Goal: Information Seeking & Learning: Find specific fact

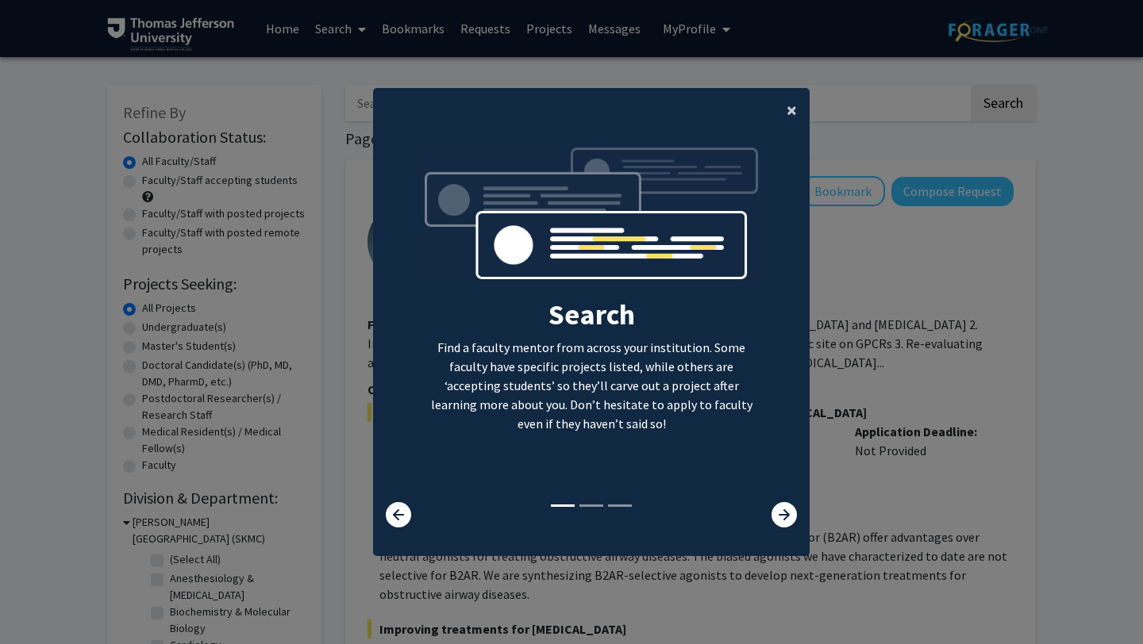
click at [790, 112] on span "×" at bounding box center [791, 110] width 10 height 25
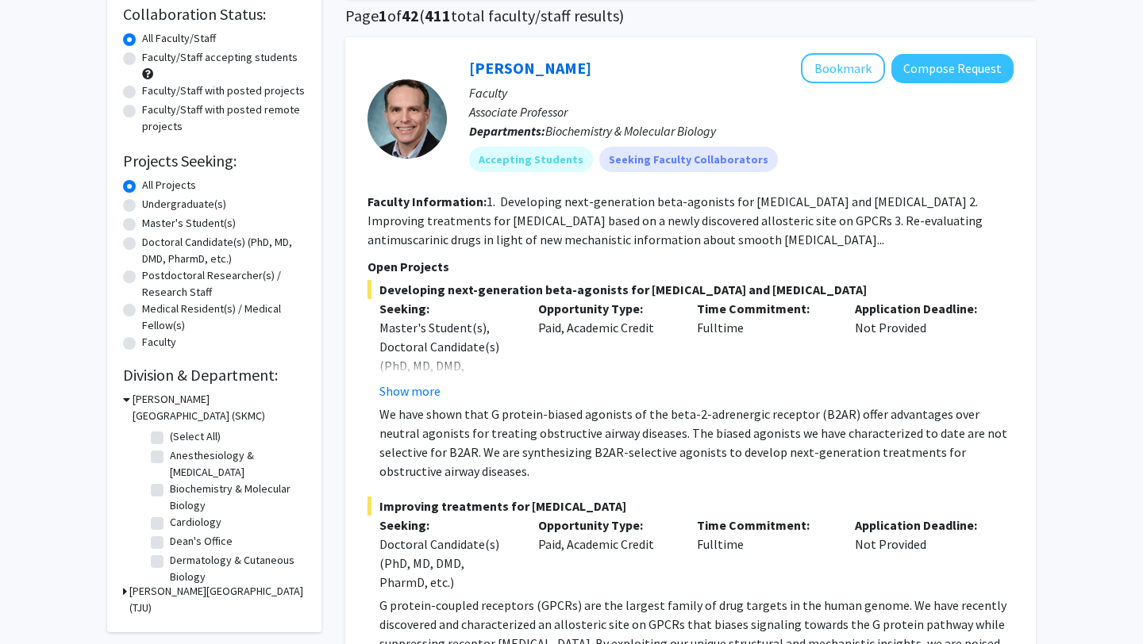
scroll to position [125, 0]
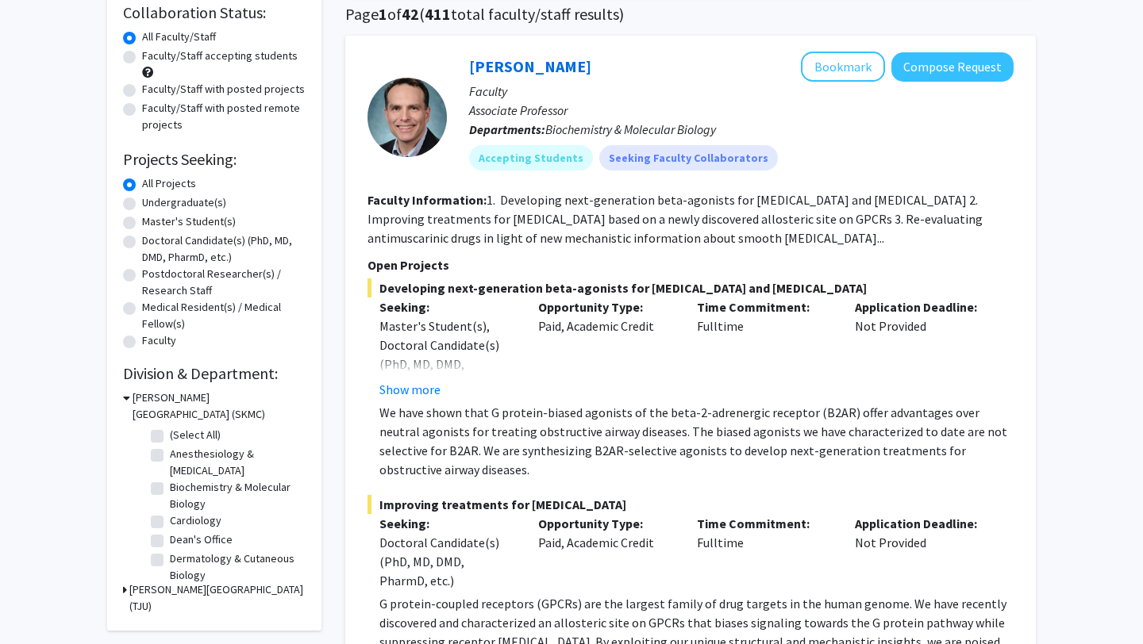
click at [170, 490] on label "Biochemistry & Molecular Biology" at bounding box center [236, 495] width 132 height 33
click at [170, 490] on input "Biochemistry & Molecular Biology" at bounding box center [175, 484] width 10 height 10
checkbox input "true"
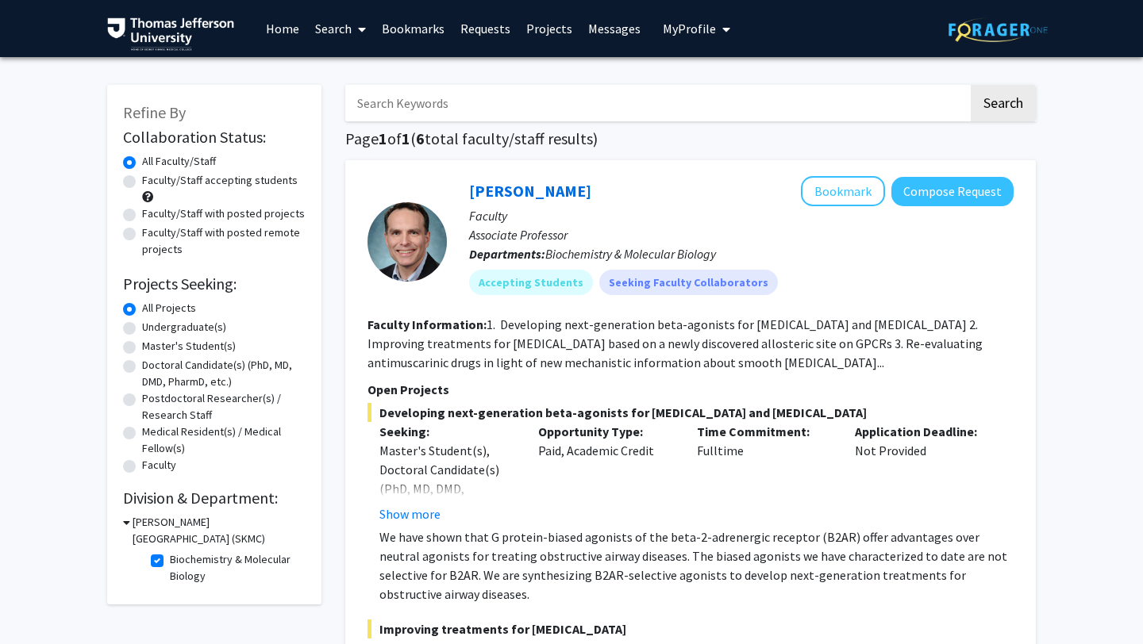
click at [170, 560] on label "Biochemistry & Molecular Biology" at bounding box center [236, 568] width 132 height 33
click at [170, 560] on input "Biochemistry & Molecular Biology" at bounding box center [175, 557] width 10 height 10
checkbox input "false"
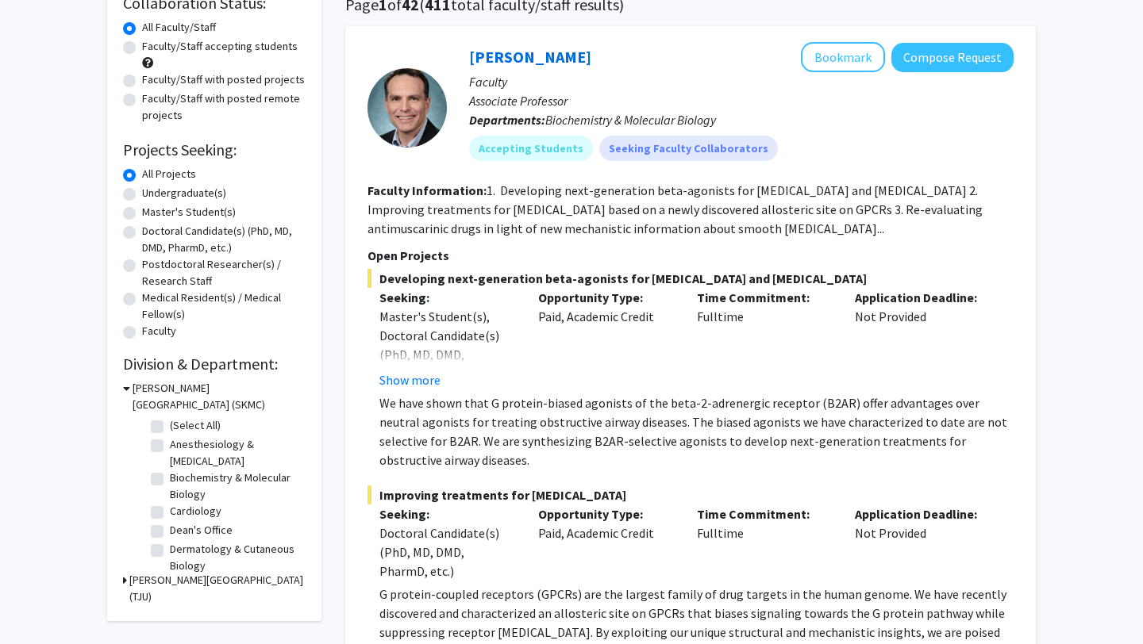
scroll to position [135, 0]
click at [127, 580] on div "[PERSON_NAME][GEOGRAPHIC_DATA] (TJU)" at bounding box center [214, 587] width 183 height 33
click at [123, 580] on icon at bounding box center [125, 579] width 4 height 17
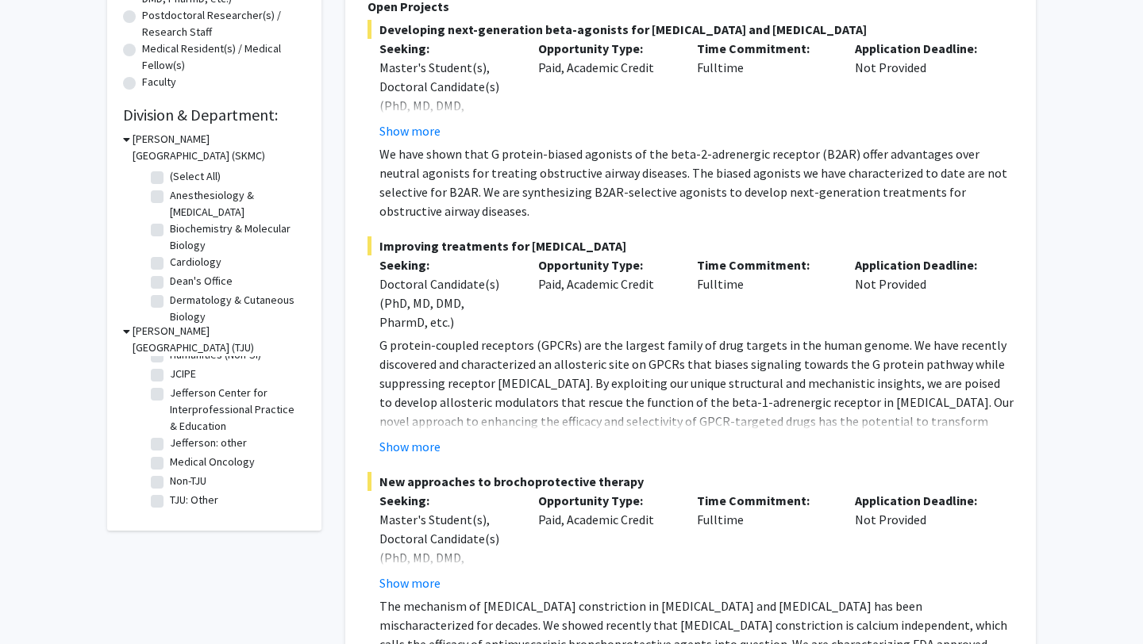
scroll to position [390, 0]
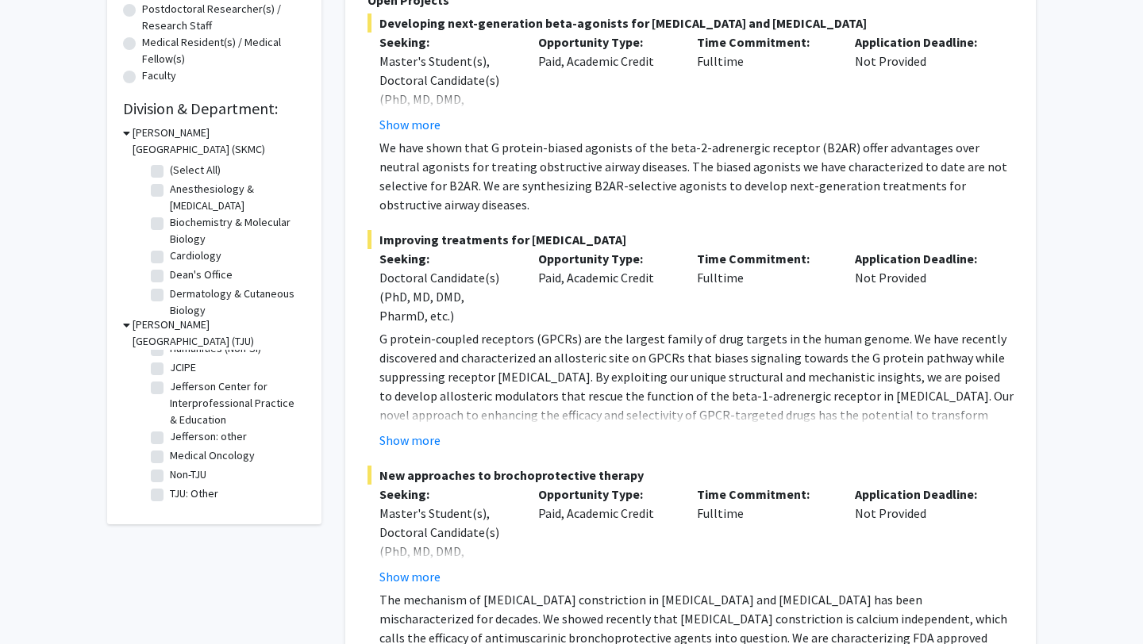
click at [170, 448] on label "Medical Oncology" at bounding box center [212, 456] width 85 height 17
click at [170, 448] on input "Medical Oncology" at bounding box center [175, 453] width 10 height 10
checkbox input "true"
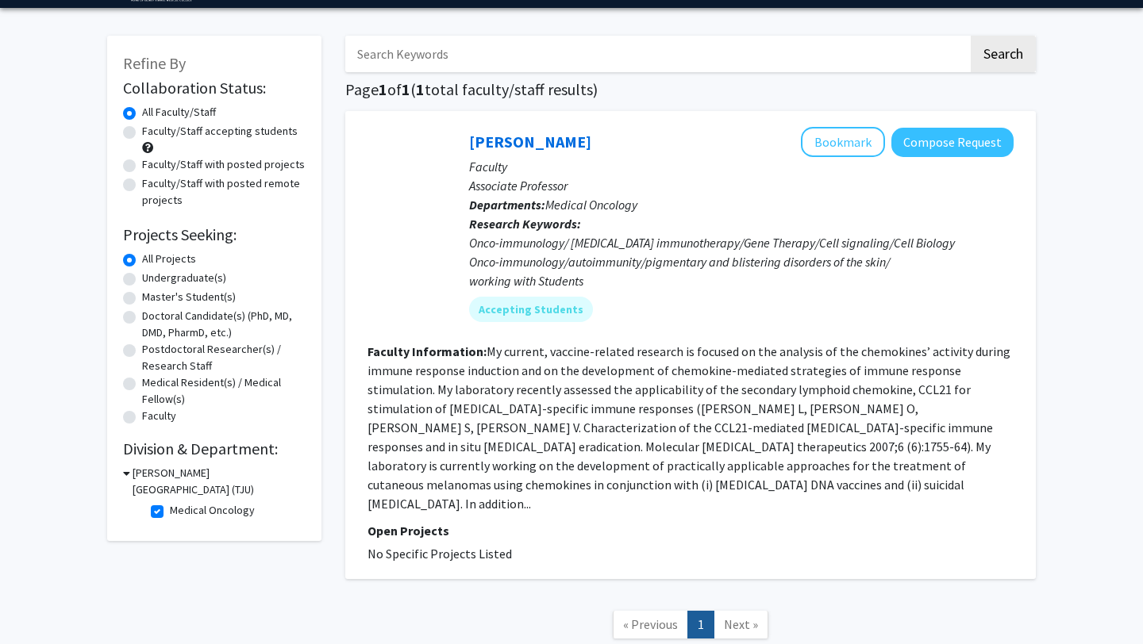
scroll to position [61, 0]
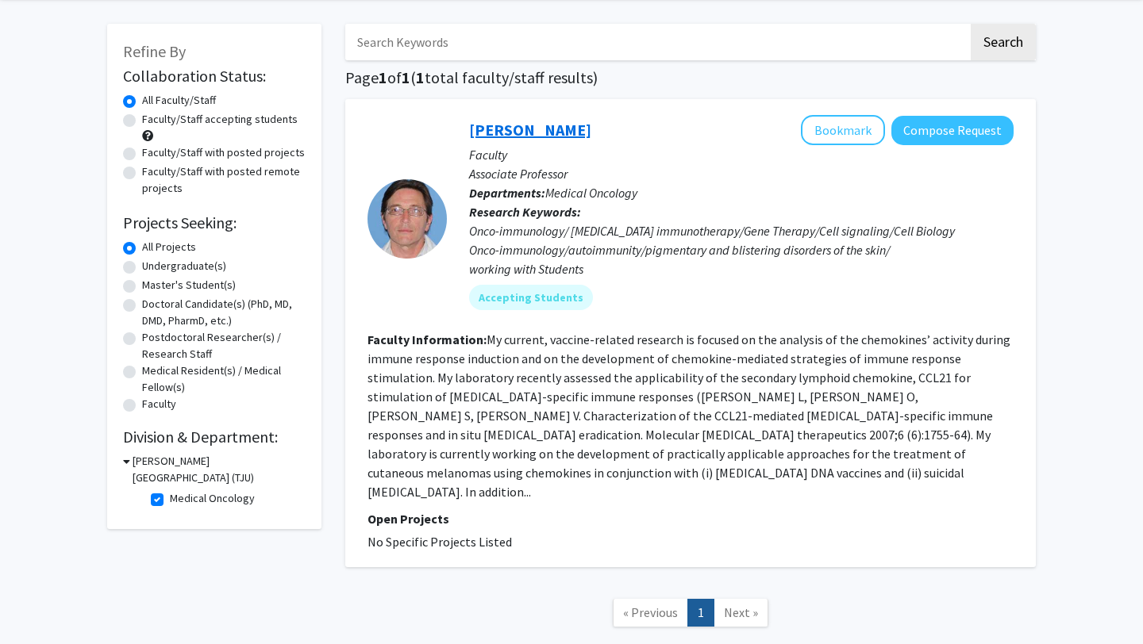
click at [505, 133] on link "[PERSON_NAME]" at bounding box center [530, 130] width 122 height 20
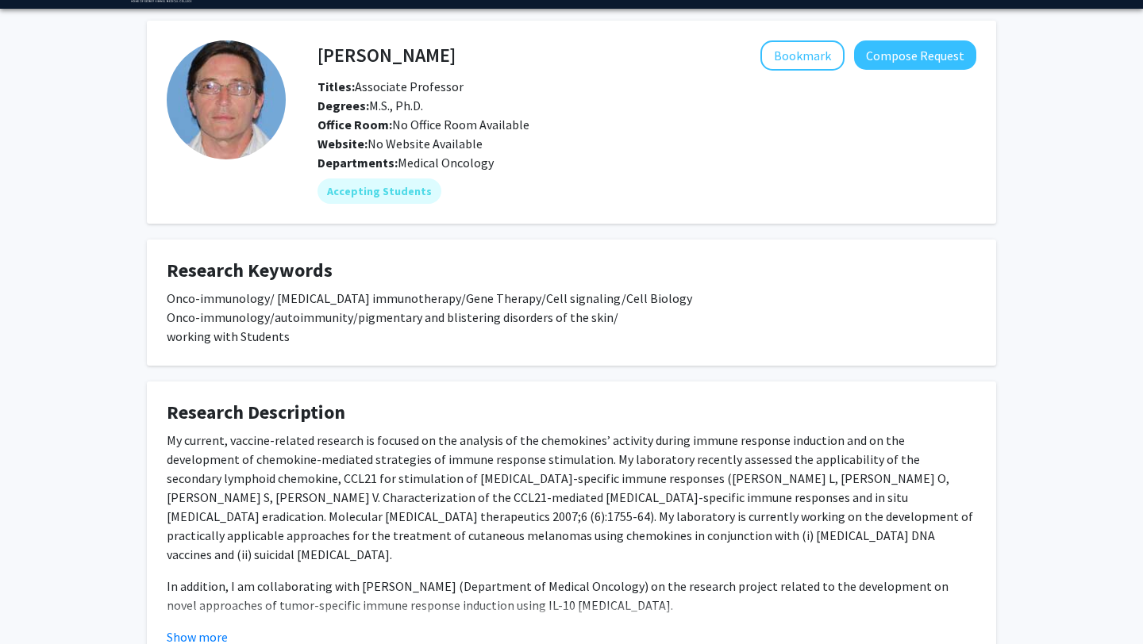
scroll to position [169, 0]
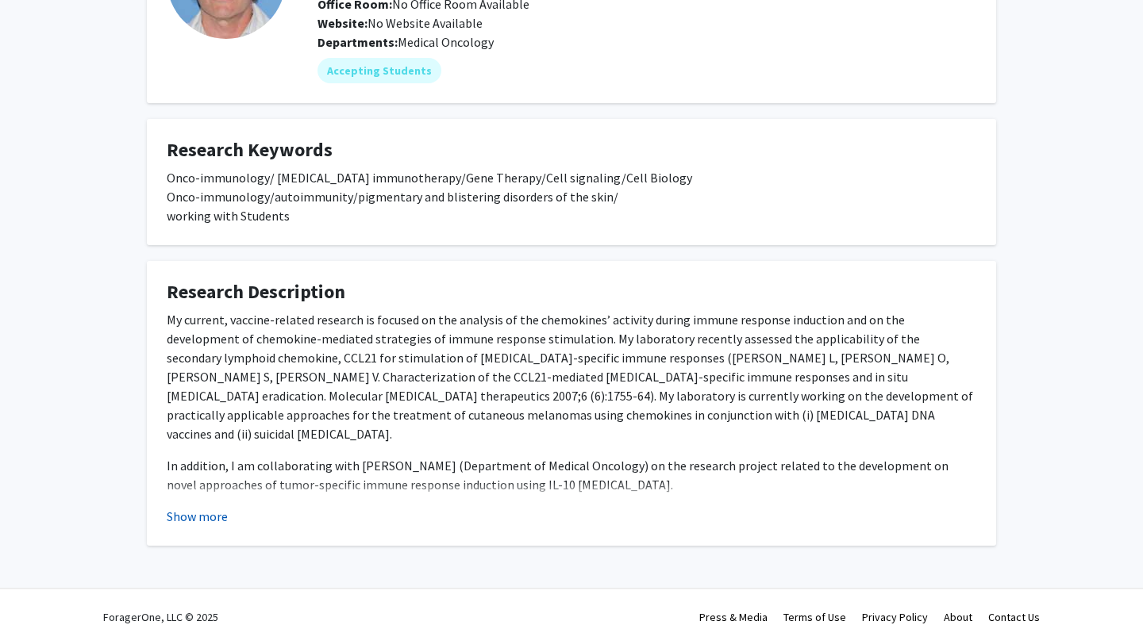
click at [202, 511] on button "Show more" at bounding box center [197, 516] width 61 height 19
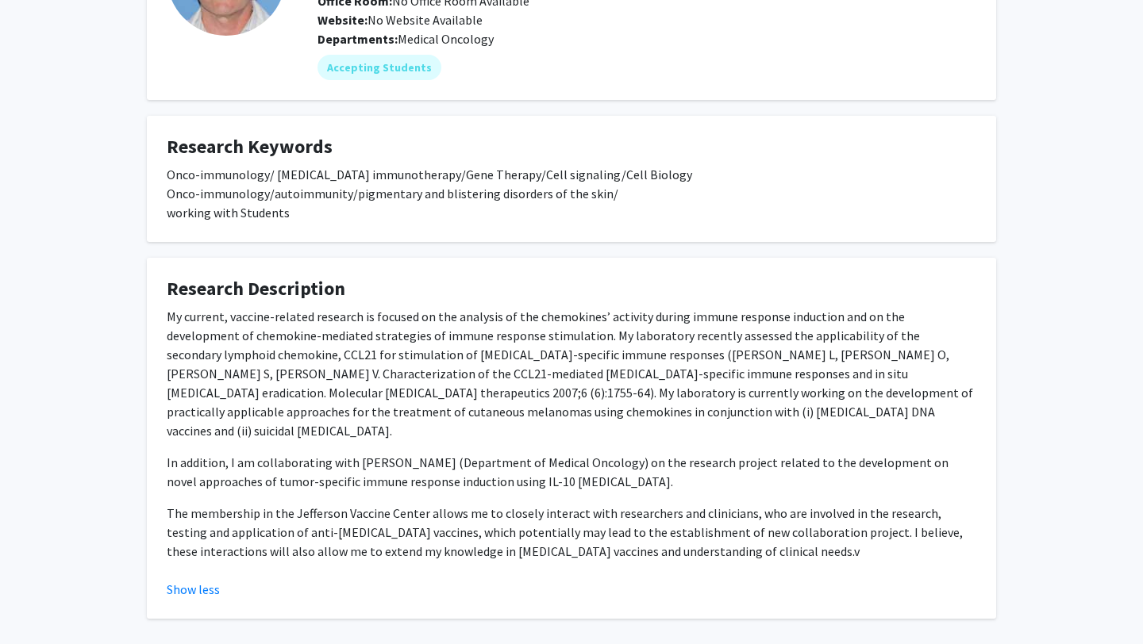
scroll to position [0, 0]
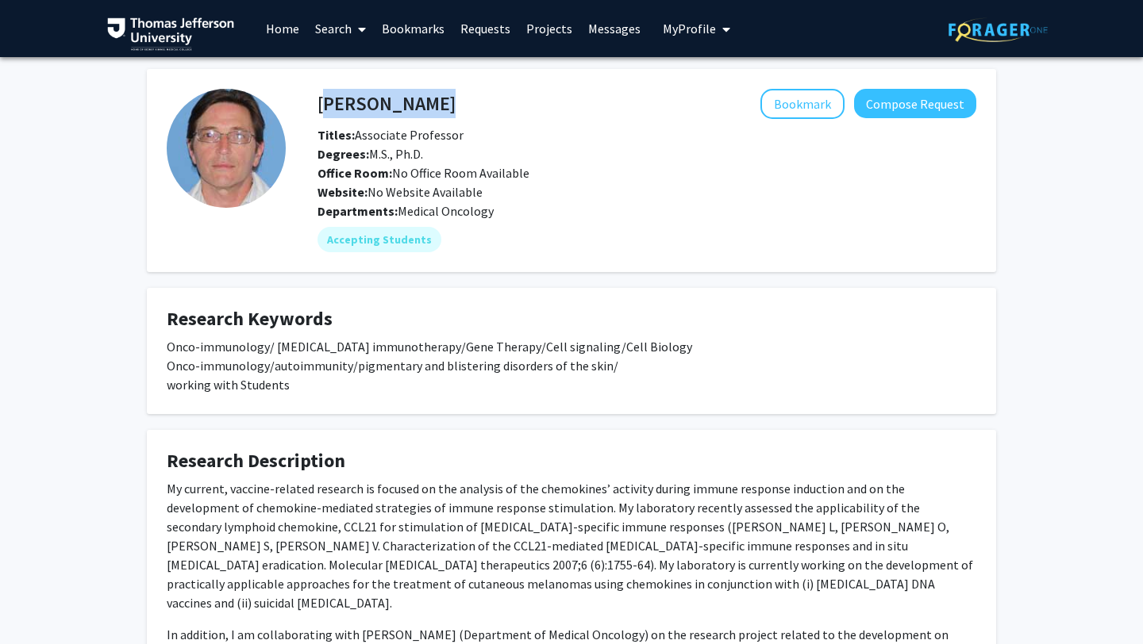
copy h4 "[PERSON_NAME]"
click at [321, 100] on div "[PERSON_NAME] Bookmark Compose Request" at bounding box center [647, 104] width 682 height 30
